Goal: Transaction & Acquisition: Purchase product/service

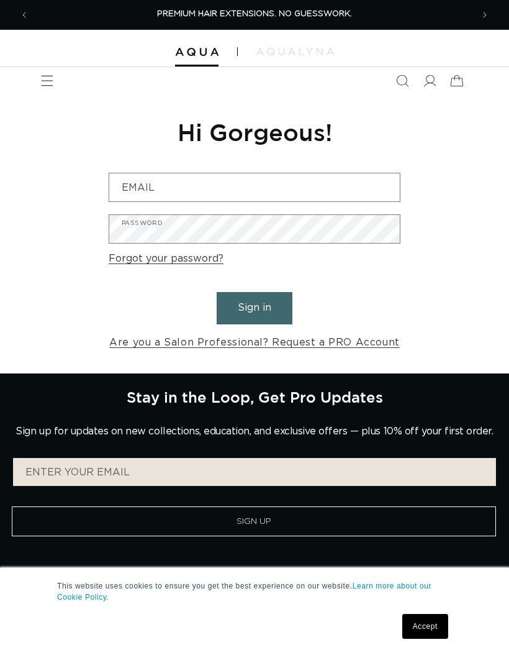
click at [287, 168] on div "Reset your password We will send you an email to reset your password Email Subm…" at bounding box center [254, 233] width 311 height 279
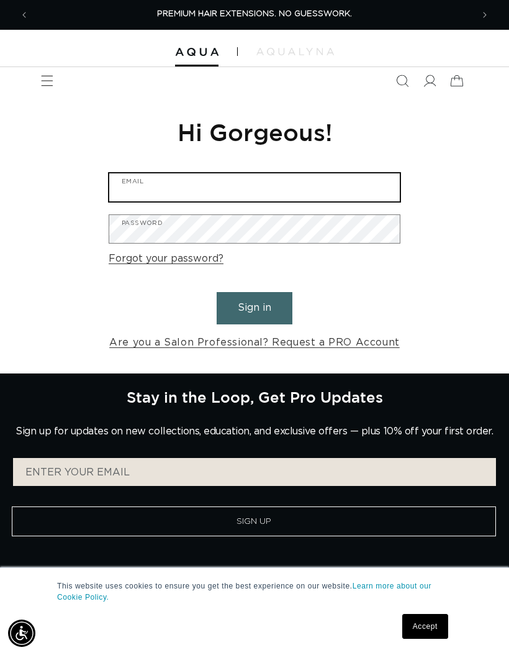
click at [319, 193] on input "Email" at bounding box center [254, 187] width 291 height 28
type input "sue5665@aol.com"
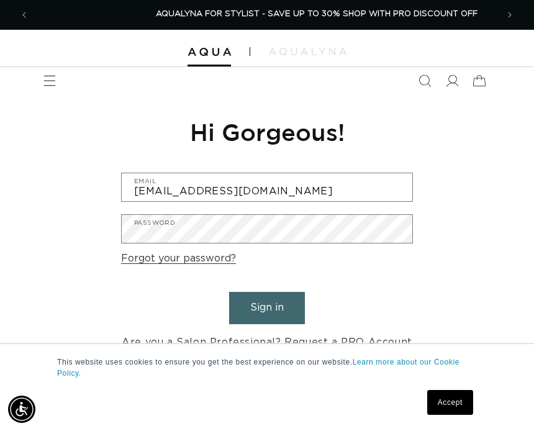
scroll to position [0, 937]
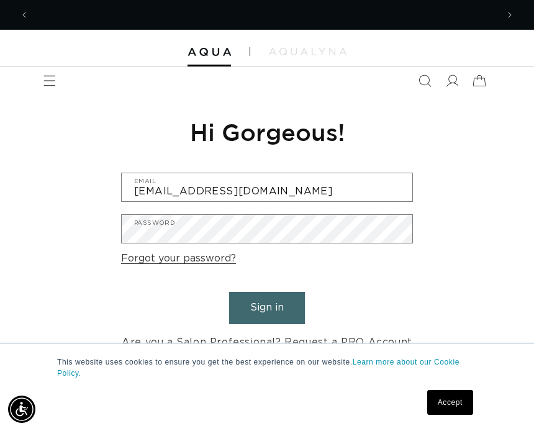
click at [509, 72] on header "FEATURED Last Chance SHOP BY SYSTEM Q Weft Hand Tied Weft Machine Weft Tape In …" at bounding box center [267, 80] width 534 height 27
click at [509, 111] on div "Reset your password We will send you an email to reset your password Email Subm…" at bounding box center [267, 233] width 534 height 279
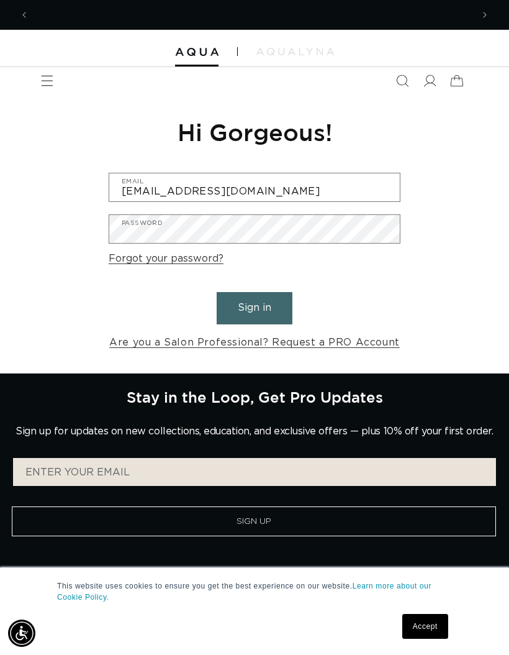
scroll to position [0, 887]
click at [271, 300] on button "Sign in" at bounding box center [255, 308] width 76 height 32
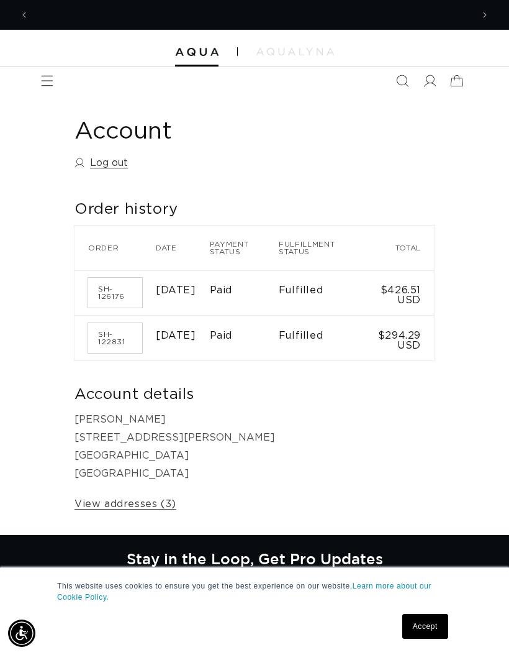
scroll to position [0, 887]
click at [50, 79] on icon "Menu" at bounding box center [47, 81] width 12 height 12
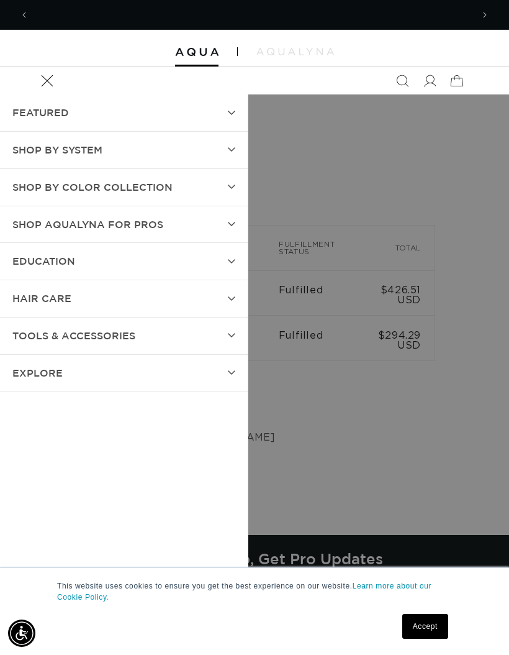
scroll to position [0, 0]
click at [227, 144] on summary "SHOP BY SYSTEM" at bounding box center [124, 150] width 248 height 37
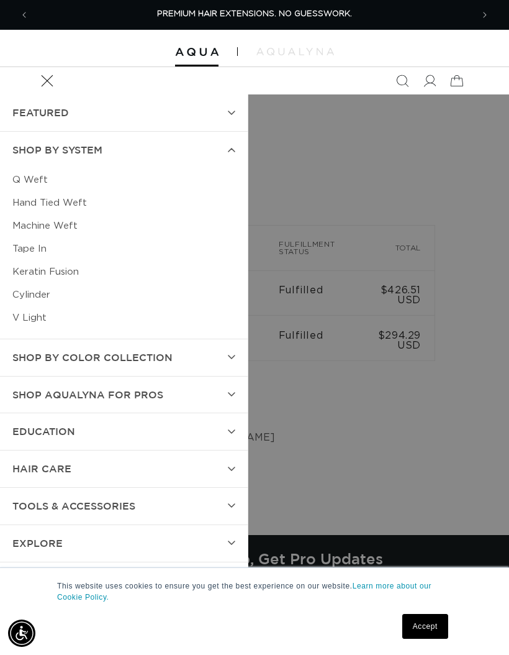
click at [138, 251] on link "Tape In" at bounding box center [123, 248] width 223 height 23
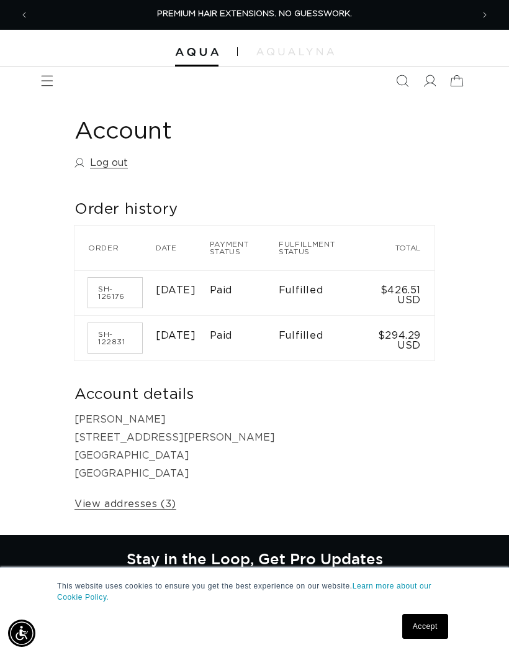
click at [44, 70] on span "Menu" at bounding box center [47, 80] width 27 height 27
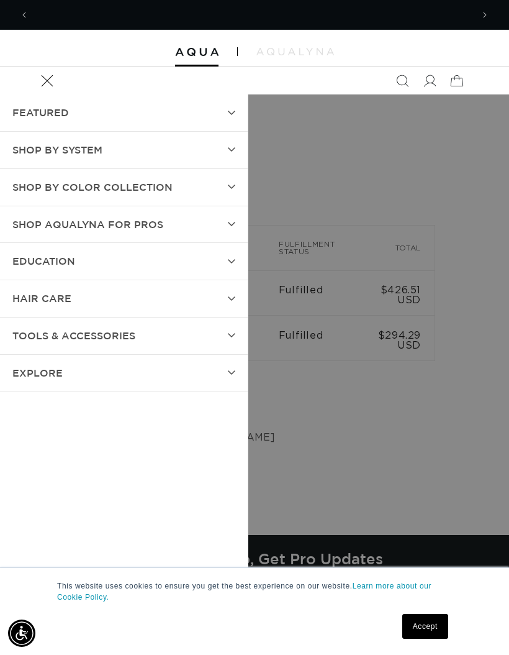
scroll to position [0, 443]
click at [229, 141] on summary "SHOP BY SYSTEM" at bounding box center [124, 150] width 248 height 37
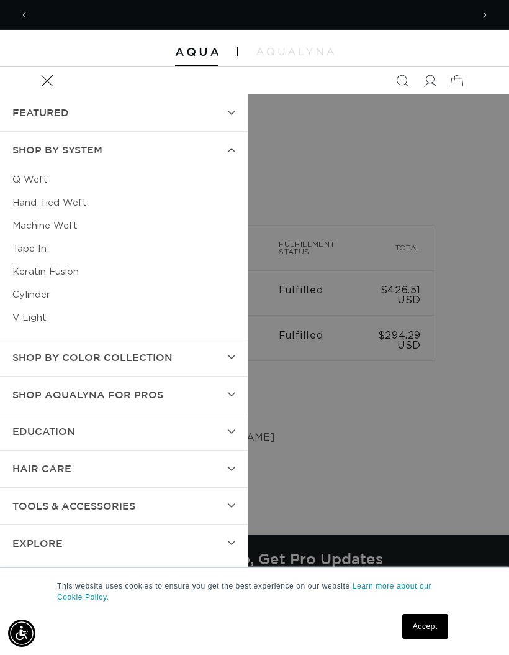
scroll to position [0, 887]
click at [63, 268] on link "Keratin Fusion" at bounding box center [123, 271] width 223 height 23
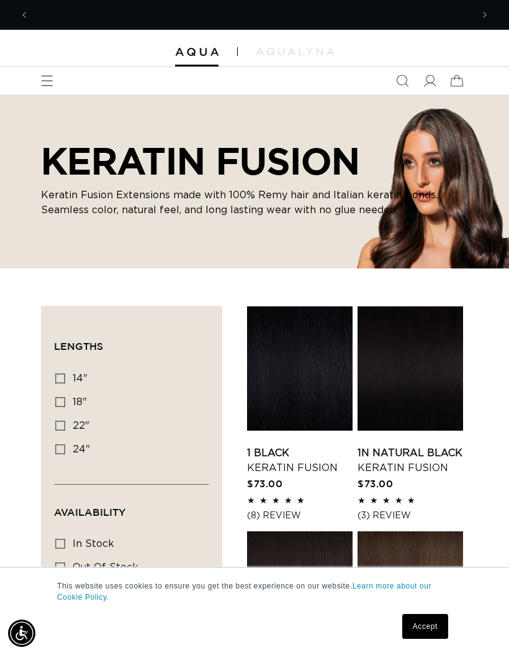
scroll to position [0, 443]
click at [55, 399] on input "18" 18" (47 products)" at bounding box center [60, 402] width 10 height 10
checkbox input "true"
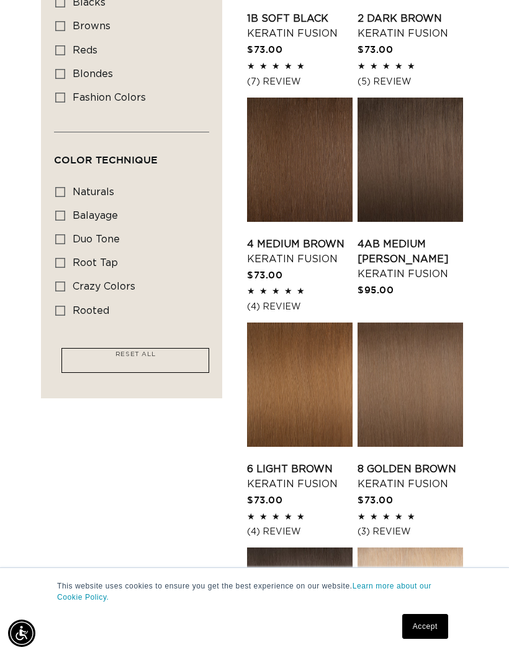
scroll to position [0, 443]
click at [55, 187] on icon at bounding box center [60, 192] width 10 height 10
click at [55, 187] on input "naturals naturals (19 products)" at bounding box center [60, 192] width 10 height 10
checkbox input "true"
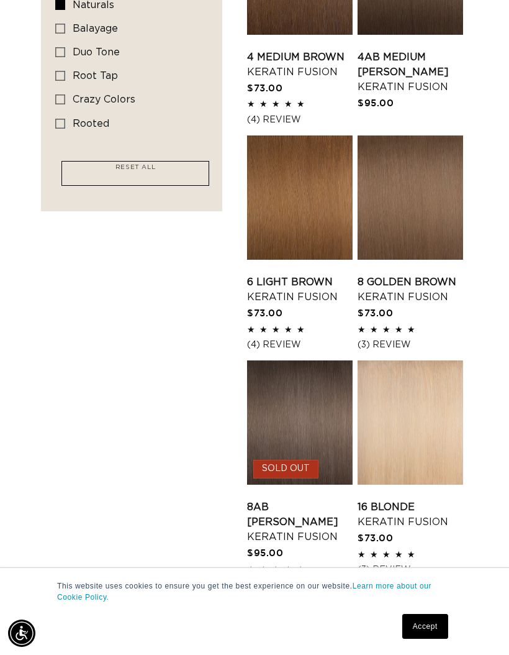
scroll to position [0, 443]
click at [296, 523] on link "8AB Ash Brown Keratin Fusion" at bounding box center [300, 521] width 106 height 45
